Goal: Task Accomplishment & Management: Manage account settings

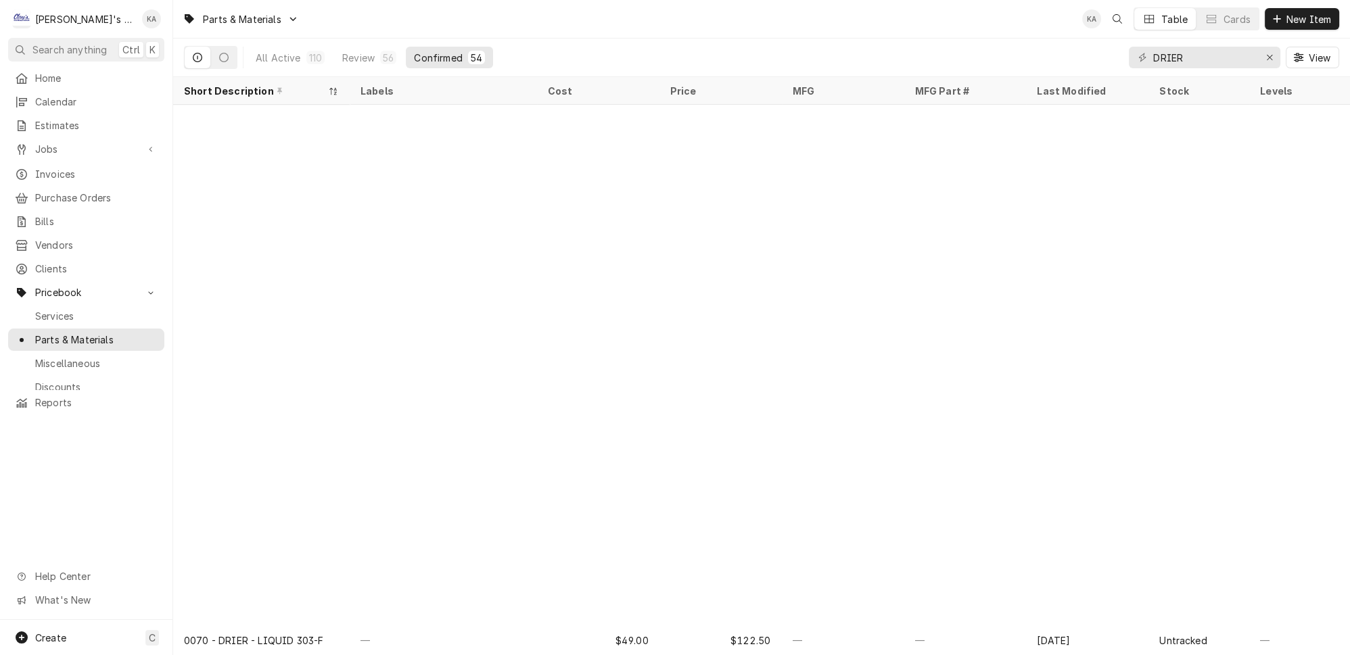
scroll to position [569, 0]
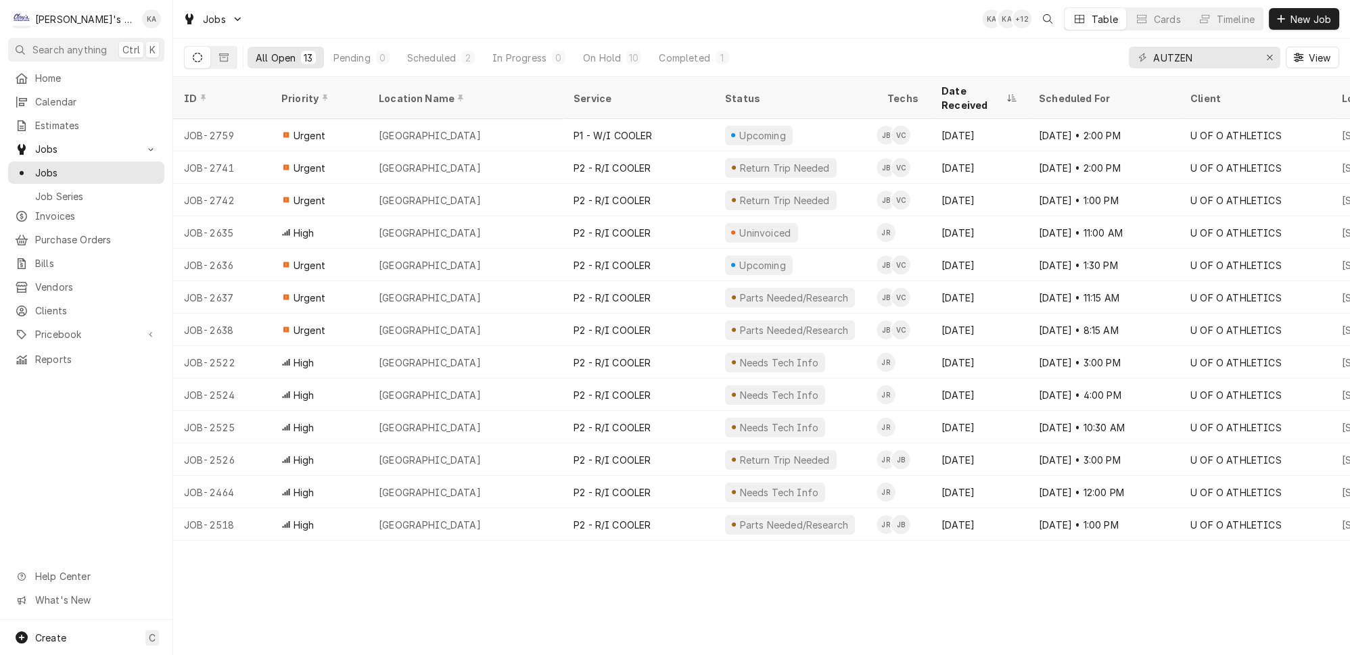
click at [336, 57] on div "Pending" at bounding box center [351, 58] width 37 height 14
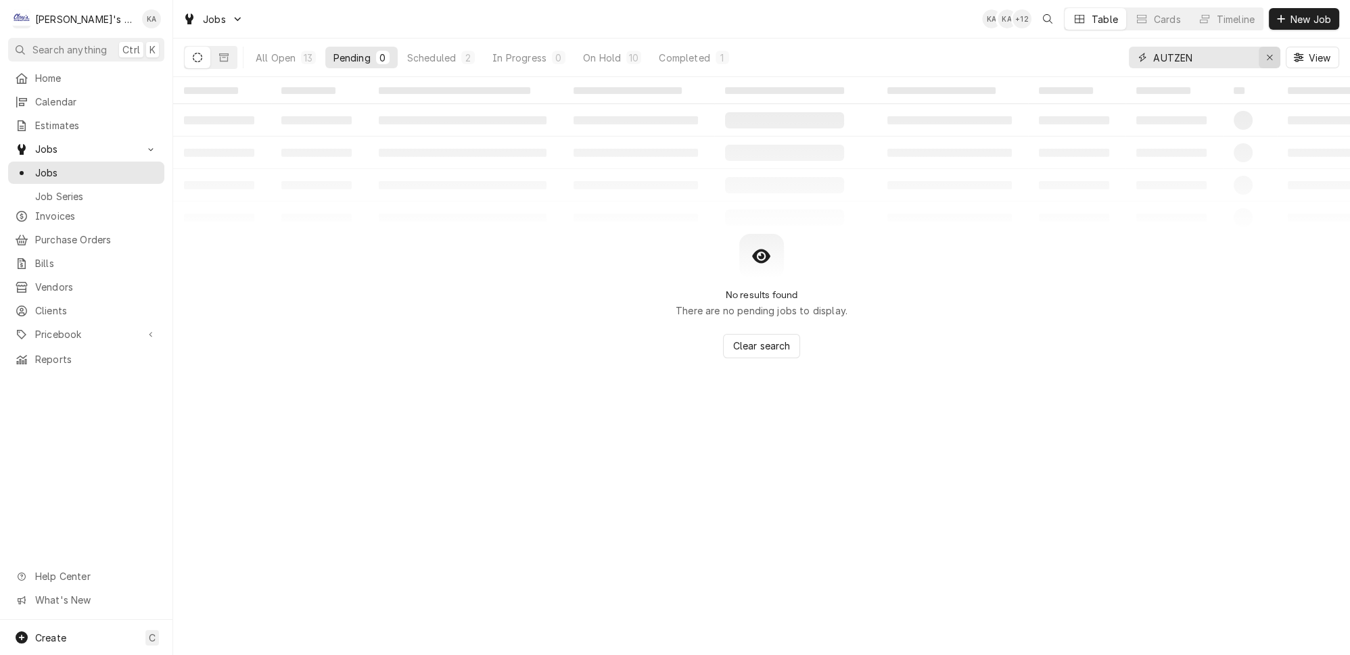
click at [1273, 53] on icon "Erase input" at bounding box center [1269, 57] width 7 height 9
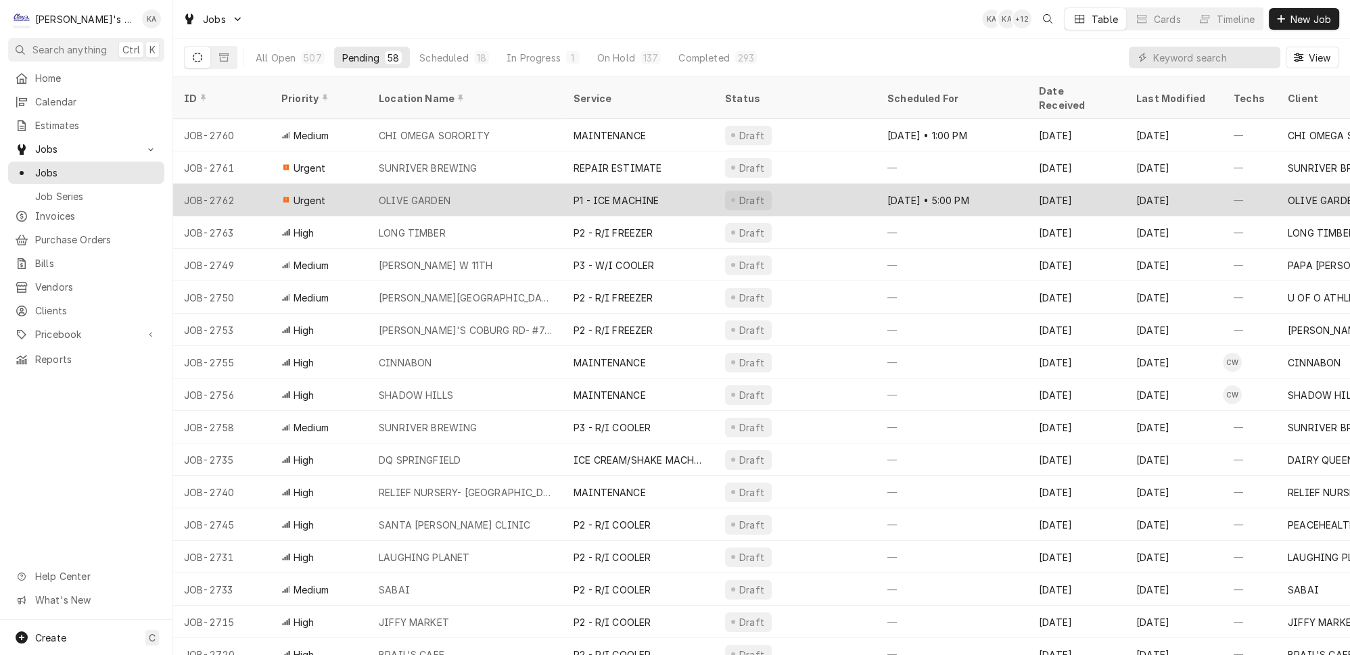
click at [514, 184] on div "OLIVE GARDEN" at bounding box center [465, 200] width 195 height 32
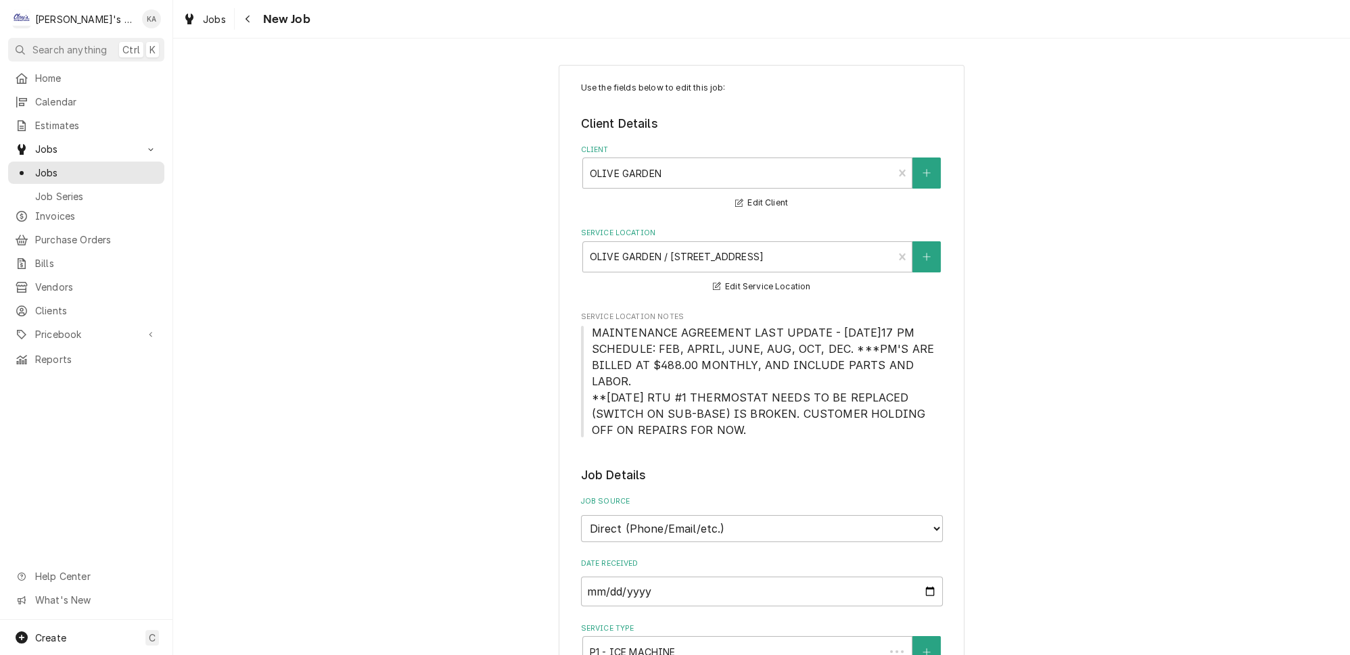
type textarea "x"
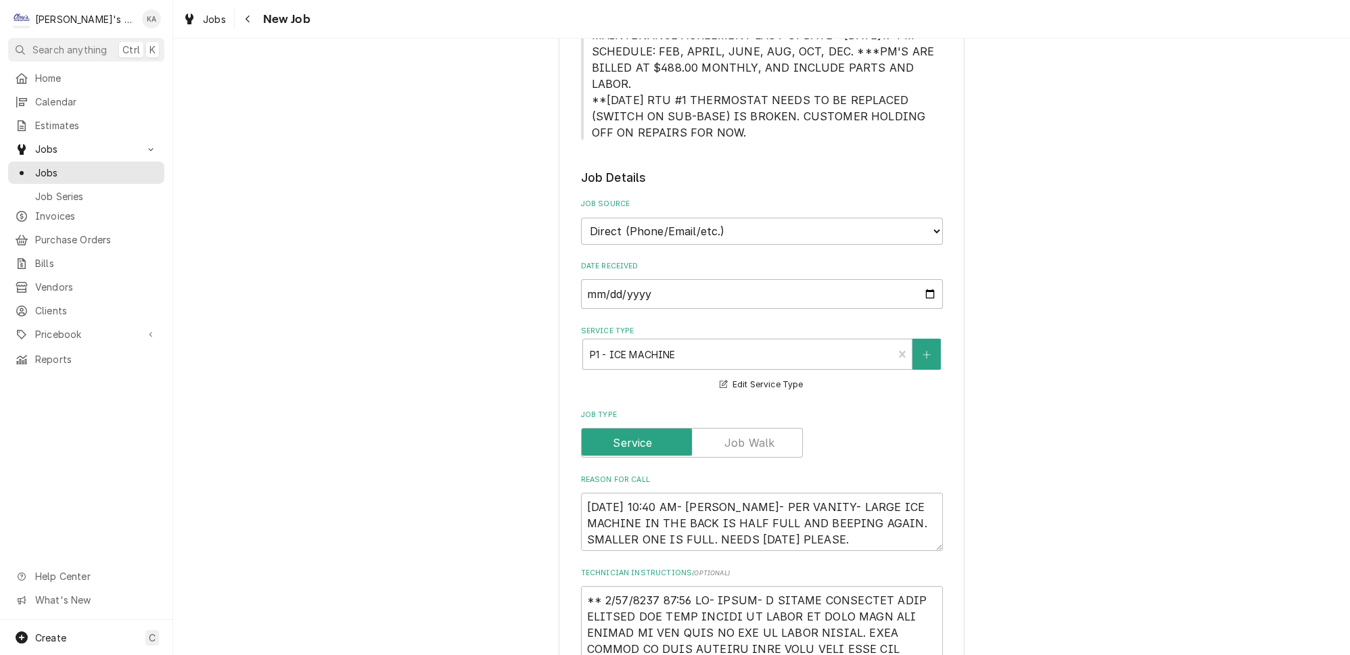
scroll to position [369, 0]
